Goal: Transaction & Acquisition: Purchase product/service

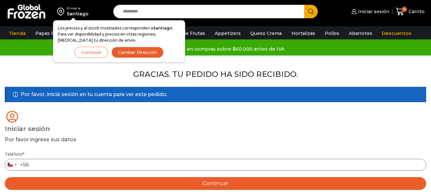
click at [123, 159] on input "Teléfono *" at bounding box center [215, 165] width 421 height 12
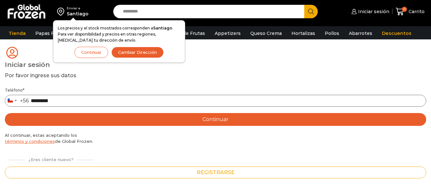
type input "*********"
click at [203, 122] on button "Continuar" at bounding box center [215, 119] width 421 height 13
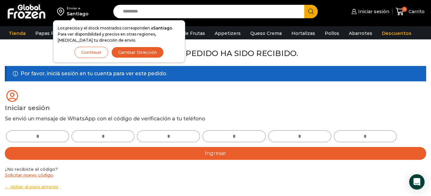
scroll to position [32, 0]
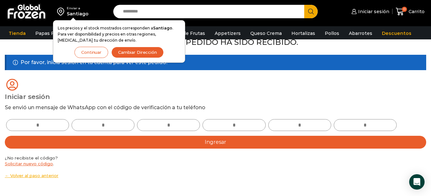
click at [57, 123] on input "text" at bounding box center [37, 125] width 63 height 12
type input "*"
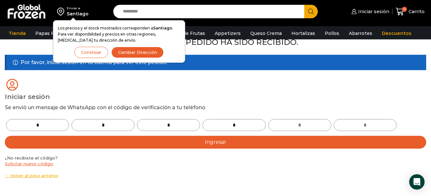
type input "*"
click at [192, 145] on button "Ingresar" at bounding box center [215, 142] width 421 height 13
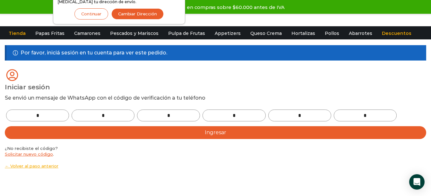
scroll to position [0, 0]
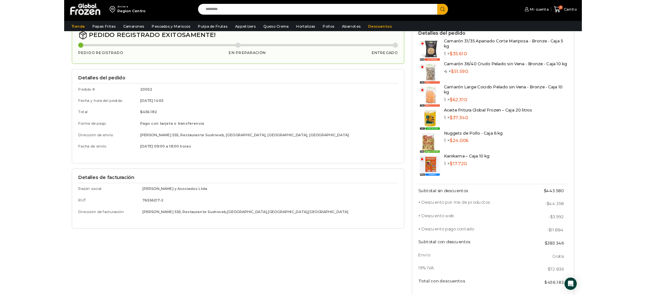
scroll to position [41, 0]
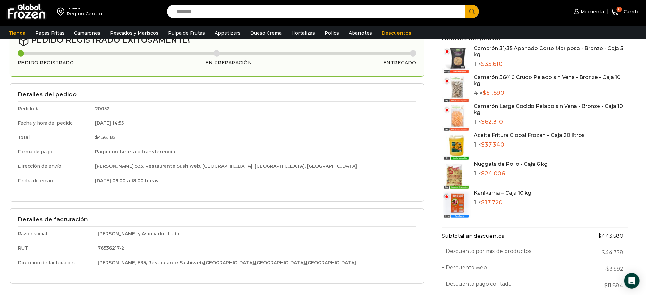
click at [0, 147] on html "WordPress WooCommerce Themes Enviar a Region Centro Search input Search Mi cuen…" at bounding box center [323, 251] width 646 height 585
click at [1, 69] on div "Gracias. Tu pedido ha sido recibido. Detalles de tu pedido: Número de pedido: 2…" at bounding box center [323, 203] width 646 height 352
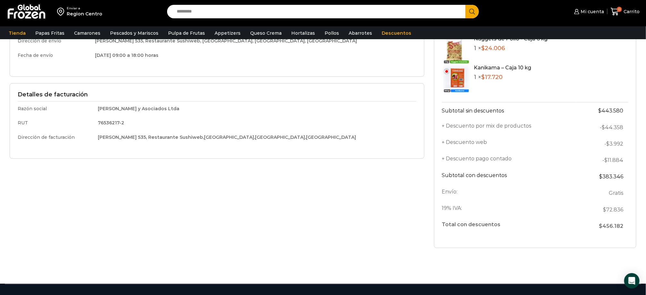
scroll to position [241, 0]
